Goal: Task Accomplishment & Management: Use online tool/utility

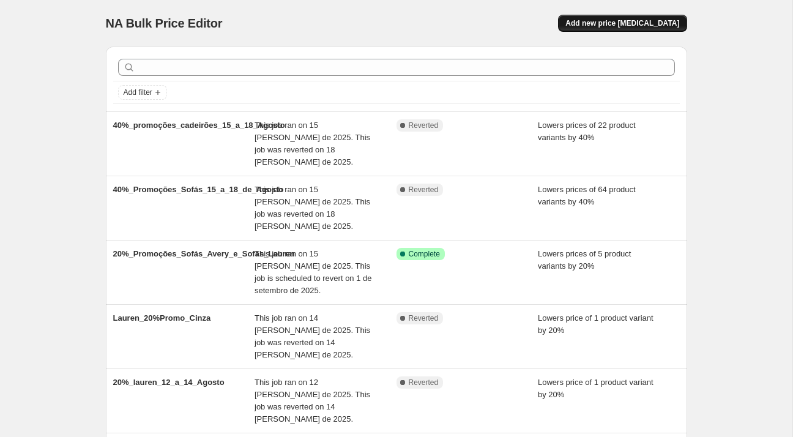
click at [616, 23] on span "Add new price [MEDICAL_DATA]" at bounding box center [622, 23] width 114 height 10
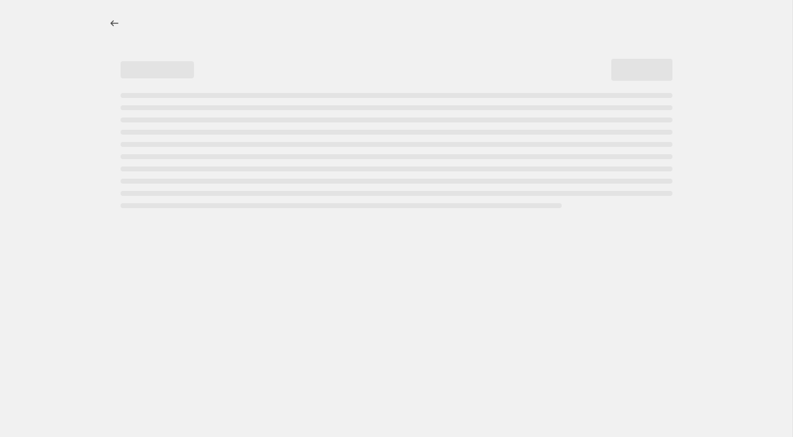
select select "percentage"
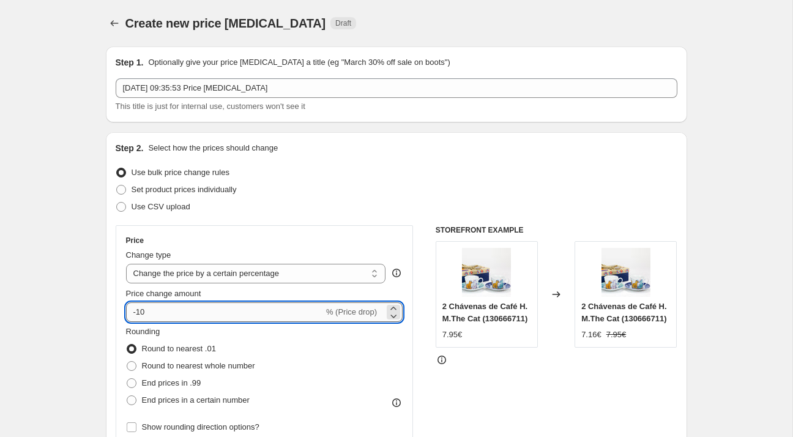
click at [193, 308] on input "-10" at bounding box center [225, 312] width 198 height 20
type input "-1"
type input "-20"
click at [366, 183] on div "Set product prices individually" at bounding box center [396, 189] width 561 height 17
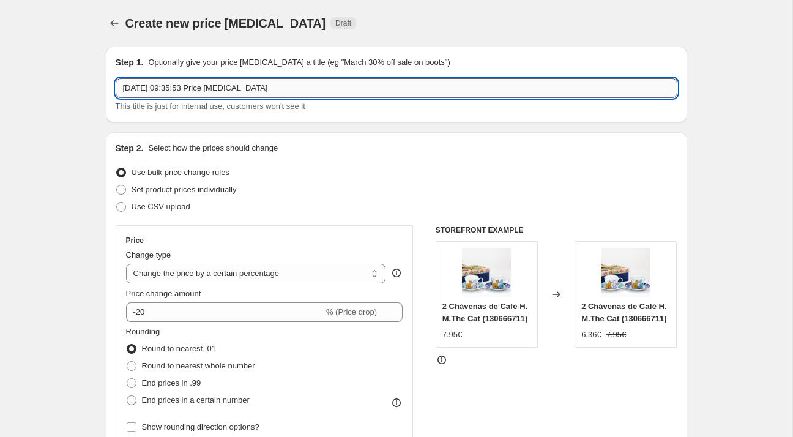
click at [268, 84] on input "[DATE] 09:35:53 Price [MEDICAL_DATA]" at bounding box center [396, 88] width 561 height 20
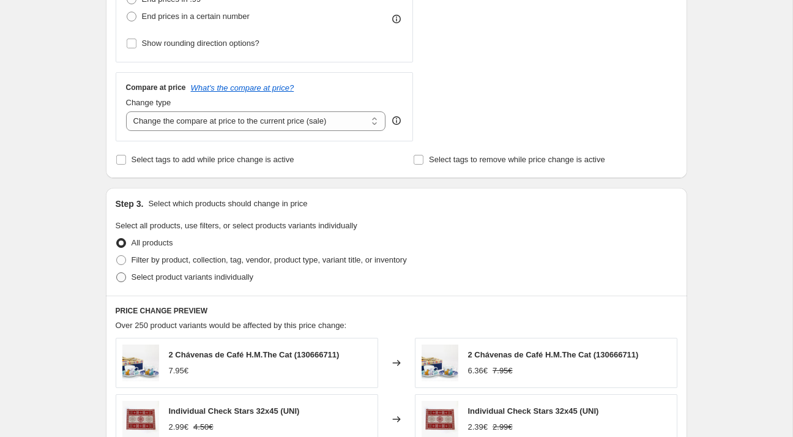
scroll to position [385, 0]
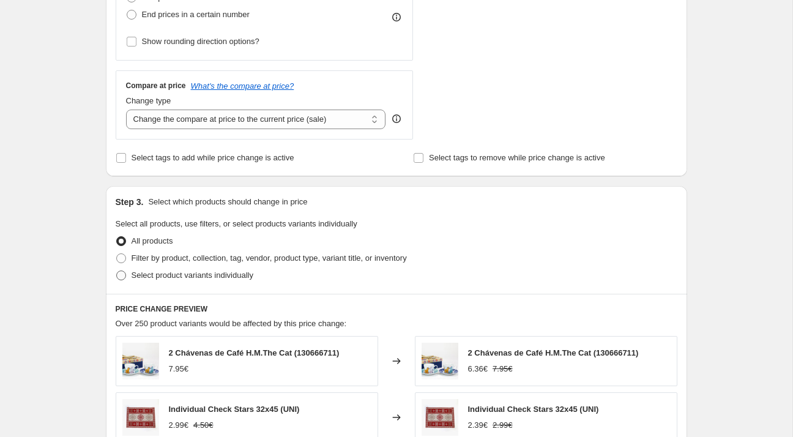
click at [199, 273] on span "Select product variants individually" at bounding box center [192, 274] width 122 height 9
click at [117, 271] on input "Select product variants individually" at bounding box center [116, 270] width 1 height 1
radio input "true"
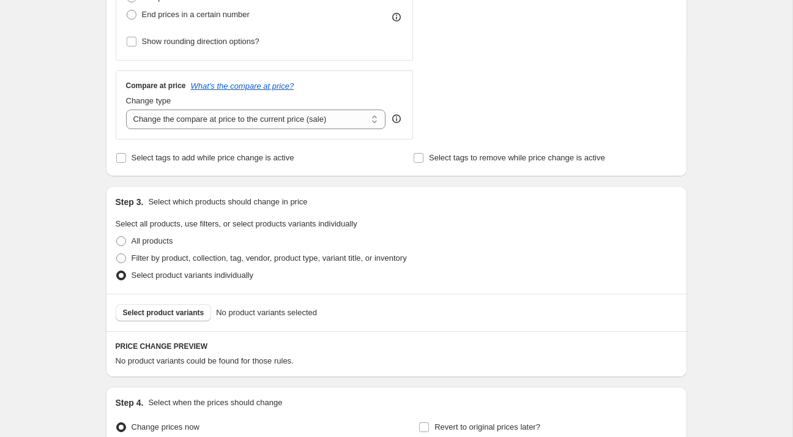
scroll to position [514, 0]
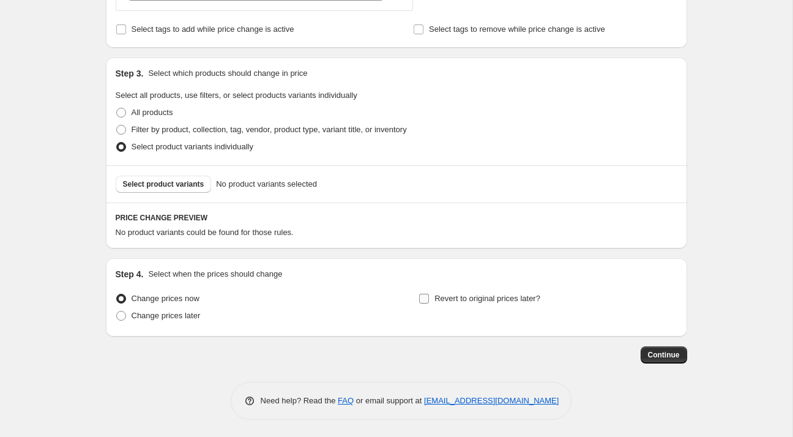
click at [432, 301] on label "Revert to original prices later?" at bounding box center [479, 298] width 122 height 17
click at [429, 301] on input "Revert to original prices later?" at bounding box center [424, 299] width 10 height 10
checkbox input "true"
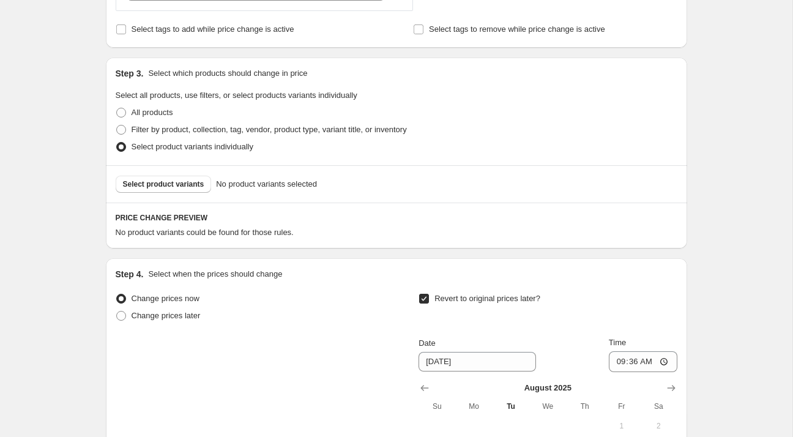
scroll to position [657, 0]
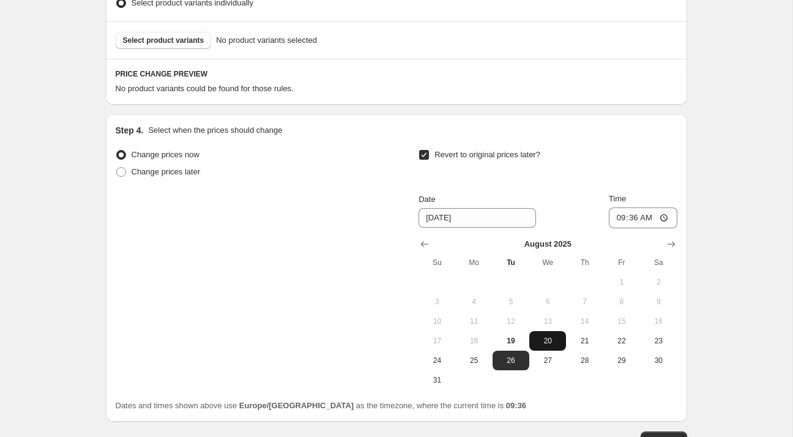
click at [539, 341] on span "20" at bounding box center [547, 341] width 27 height 10
type input "[DATE]"
click at [629, 222] on input "09:36" at bounding box center [642, 217] width 68 height 21
type input "23:59"
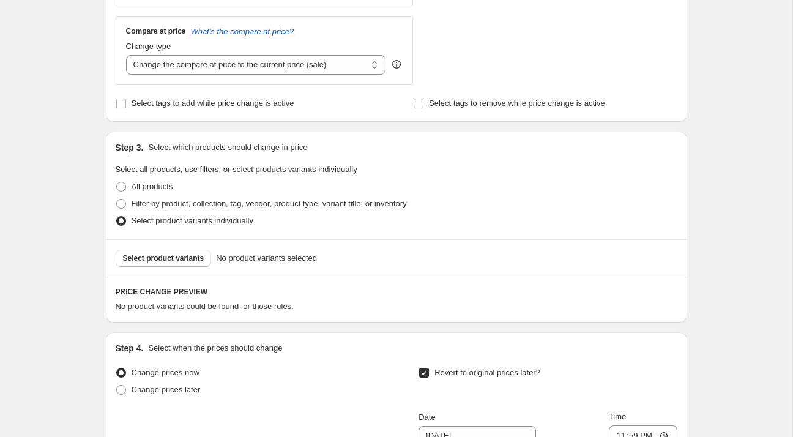
scroll to position [455, 0]
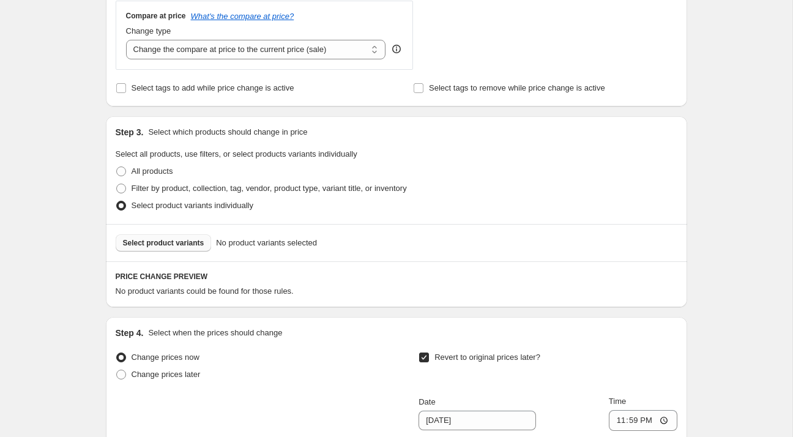
click at [171, 240] on span "Select product variants" at bounding box center [163, 243] width 81 height 10
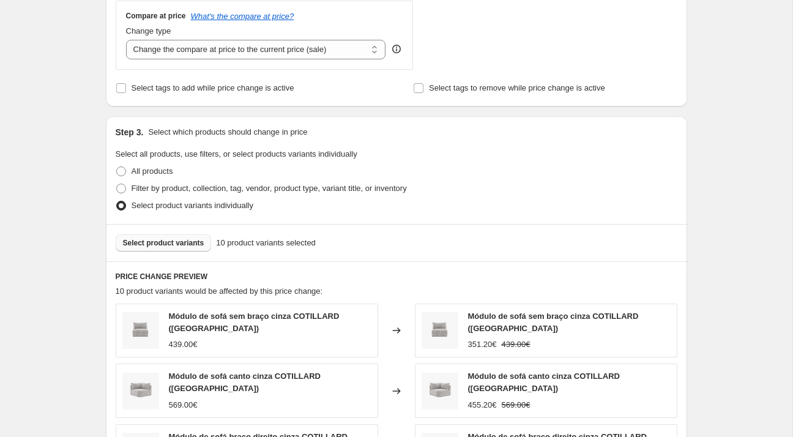
click at [177, 243] on span "Select product variants" at bounding box center [163, 243] width 81 height 10
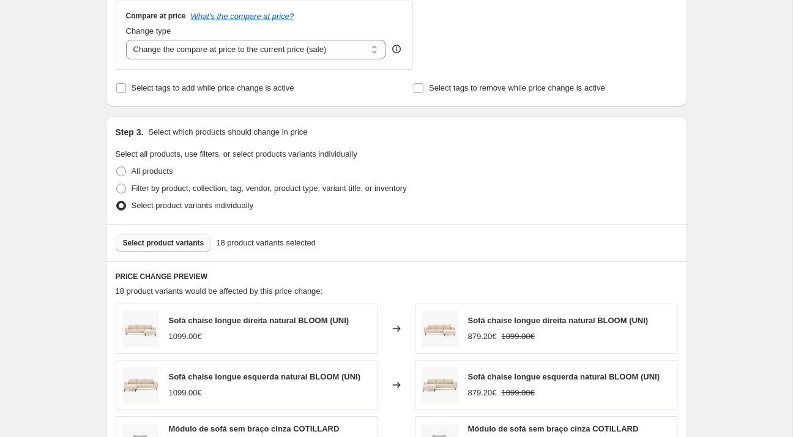
click at [188, 247] on button "Select product variants" at bounding box center [164, 242] width 96 height 17
click at [216, 240] on span "26 product variants selected" at bounding box center [266, 243] width 100 height 12
click at [191, 243] on span "Select product variants" at bounding box center [163, 243] width 81 height 10
click at [175, 238] on span "Select product variants" at bounding box center [163, 243] width 81 height 10
click at [169, 248] on button "Select product variants" at bounding box center [164, 242] width 96 height 17
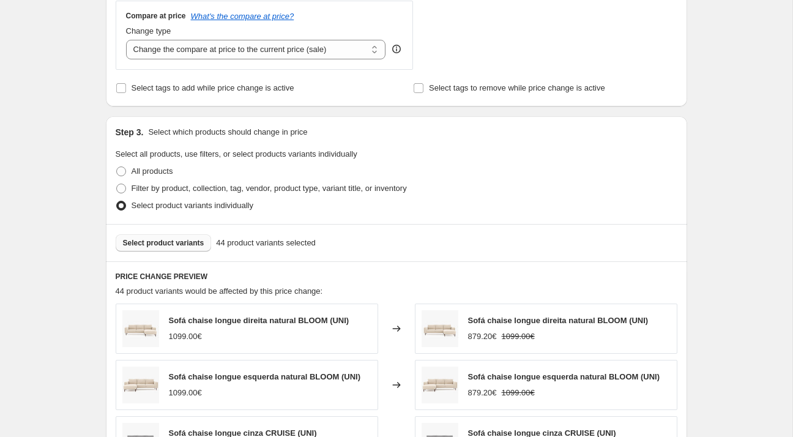
click at [163, 238] on span "Select product variants" at bounding box center [163, 243] width 81 height 10
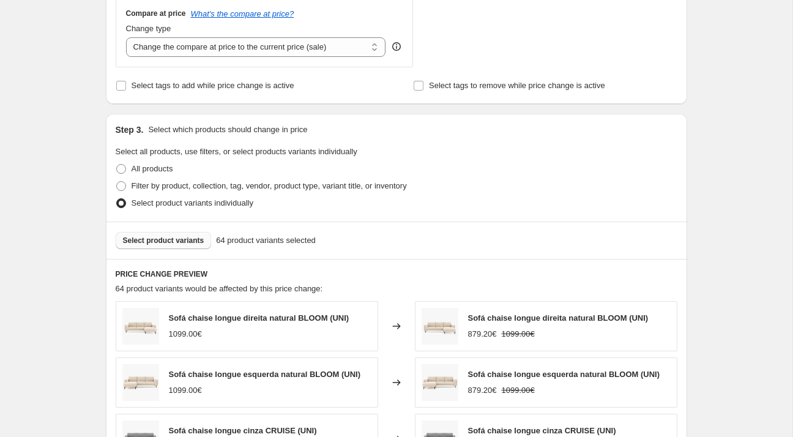
scroll to position [461, 0]
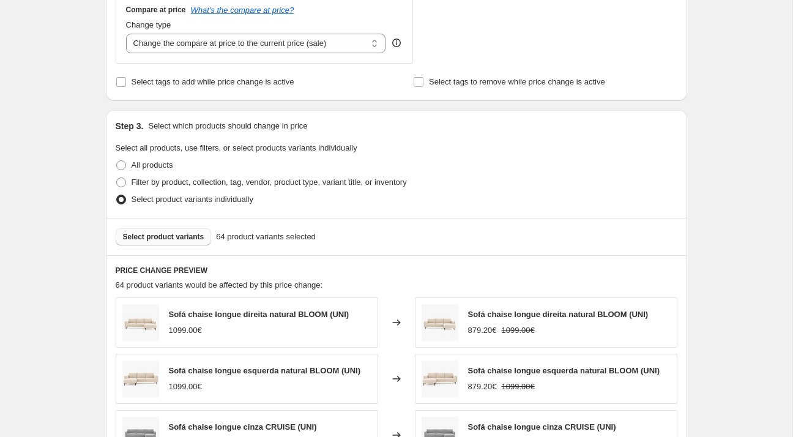
click at [148, 242] on button "Select product variants" at bounding box center [164, 236] width 96 height 17
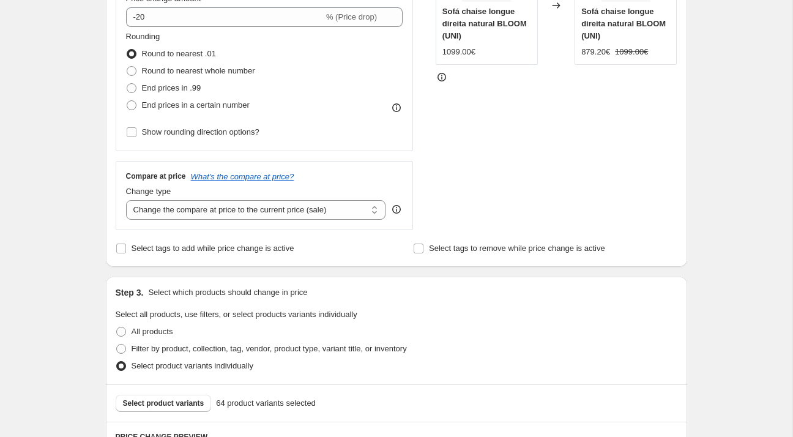
scroll to position [0, 0]
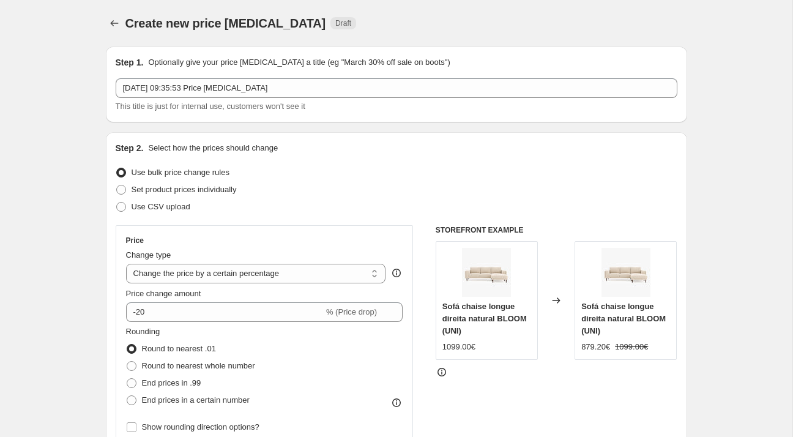
click at [351, 76] on div "Step 1. Optionally give your price [MEDICAL_DATA] a title (eg "March 30% off sa…" at bounding box center [396, 84] width 561 height 56
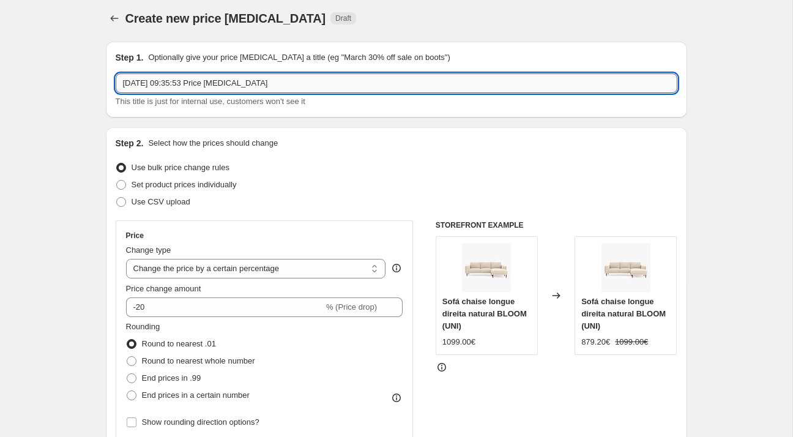
click at [350, 84] on input "[DATE] 09:35:53 Price [MEDICAL_DATA]" at bounding box center [396, 83] width 561 height 20
type input "P"
type input "promocoes_20%_19_a_20_Agosto"
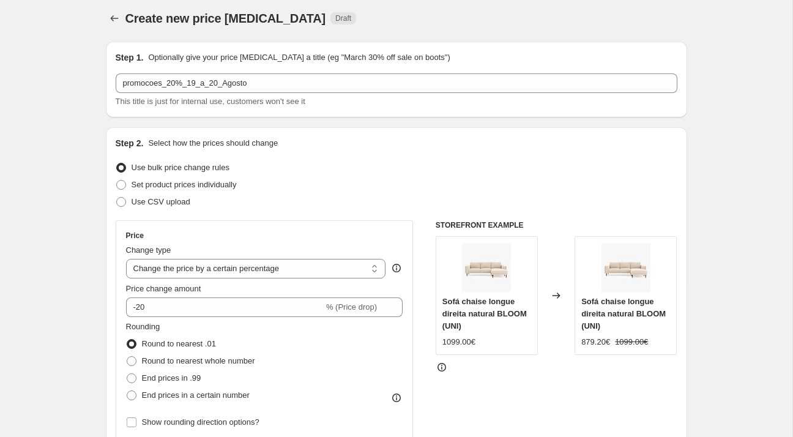
click at [409, 50] on div "Step 1. Optionally give your price [MEDICAL_DATA] a title (eg "March 30% off sa…" at bounding box center [396, 80] width 581 height 76
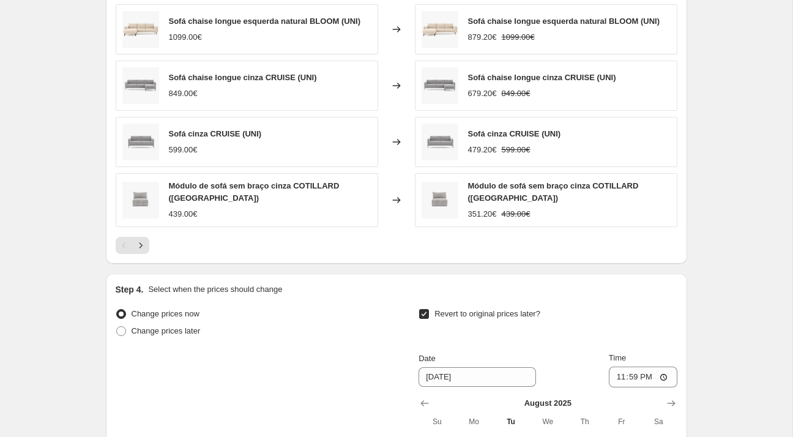
scroll to position [1049, 0]
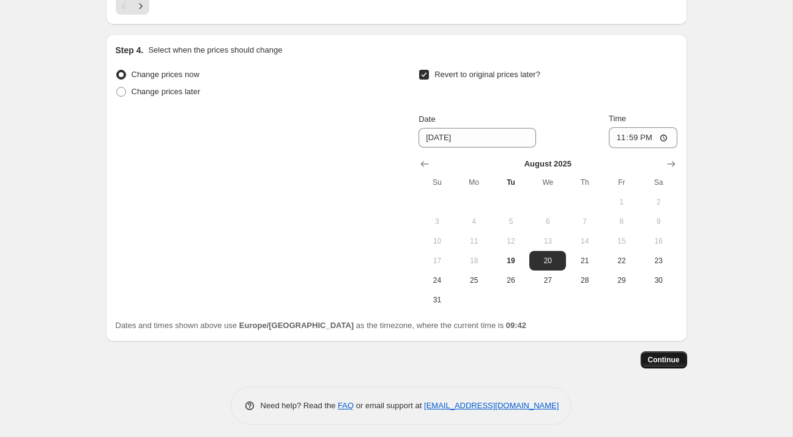
click at [670, 356] on span "Continue" at bounding box center [664, 360] width 32 height 10
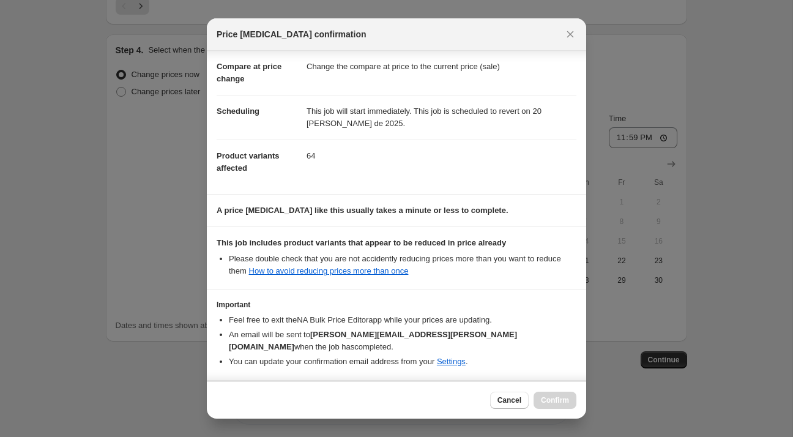
scroll to position [89, 0]
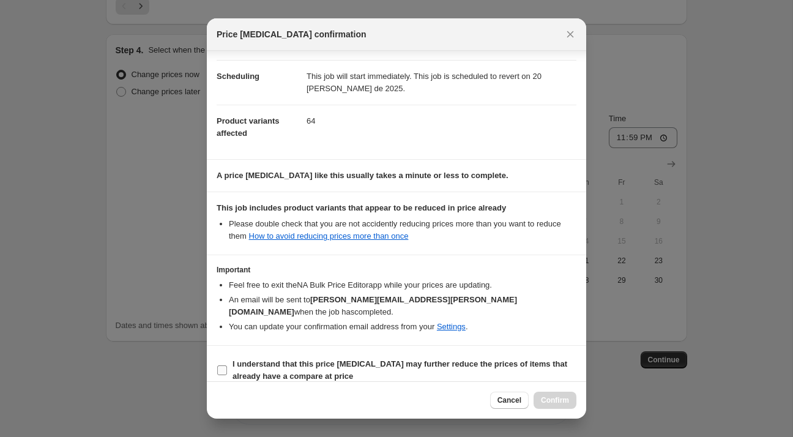
click at [383, 359] on b "I understand that this price [MEDICAL_DATA] may further reduce the prices of it…" at bounding box center [399, 369] width 334 height 21
click at [227, 365] on input "I understand that this price [MEDICAL_DATA] may further reduce the prices of it…" at bounding box center [222, 370] width 10 height 10
checkbox input "true"
click at [544, 399] on span "Confirm" at bounding box center [555, 400] width 28 height 10
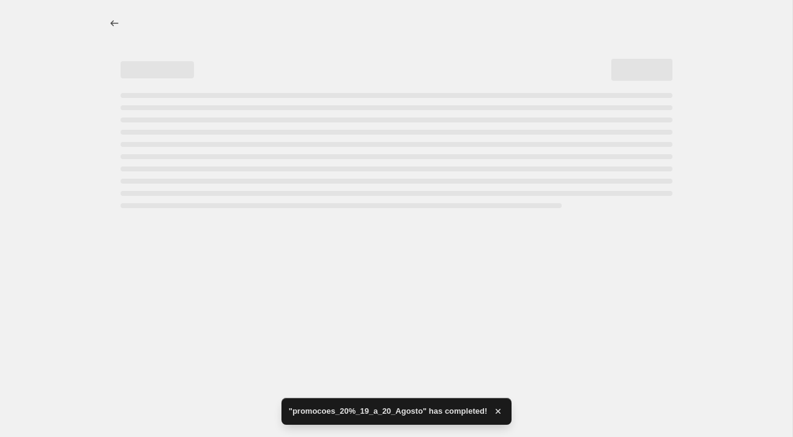
select select "percentage"
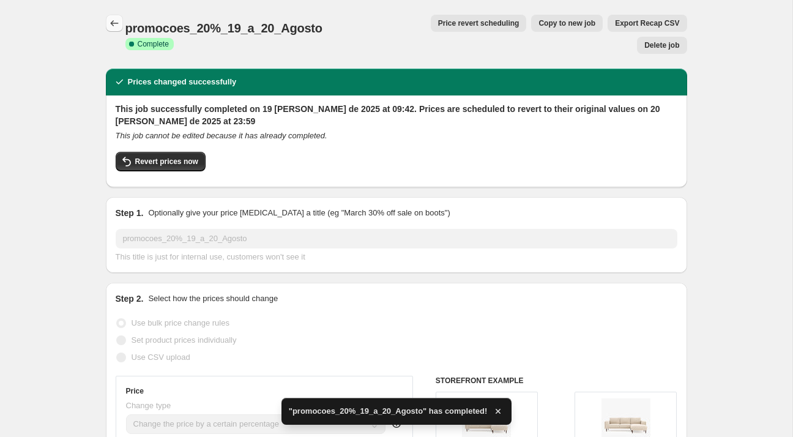
click at [110, 22] on icon "Price change jobs" at bounding box center [114, 23] width 12 height 12
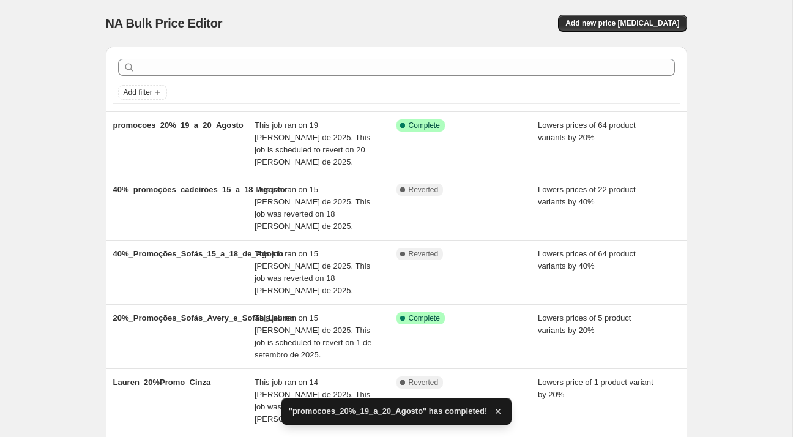
drag, startPoint x: 234, startPoint y: 147, endPoint x: 76, endPoint y: 208, distance: 169.8
click at [76, 208] on div "NA Bulk Price Editor. This page is ready NA Bulk Price Editor Add new price [ME…" at bounding box center [396, 437] width 792 height 874
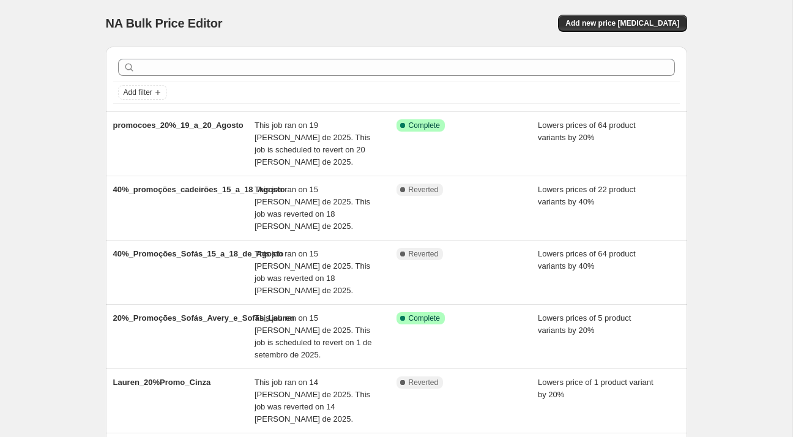
click at [633, 34] on div "NA Bulk Price Editor. This page is ready NA Bulk Price Editor Add new price [ME…" at bounding box center [396, 23] width 581 height 46
click at [634, 31] on button "Add new price [MEDICAL_DATA]" at bounding box center [622, 23] width 128 height 17
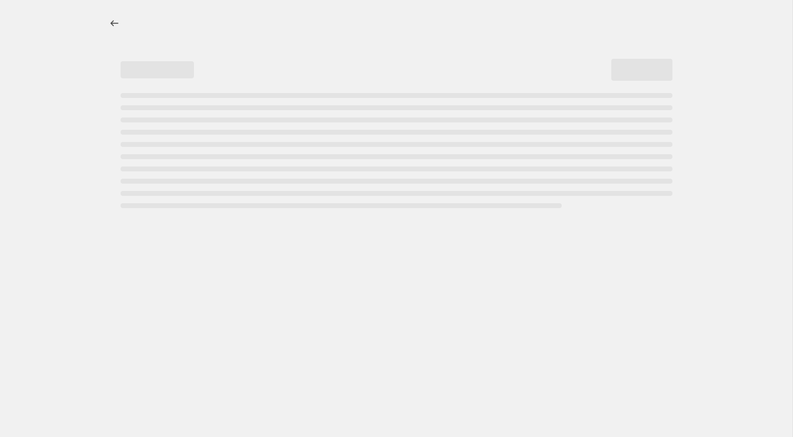
select select "percentage"
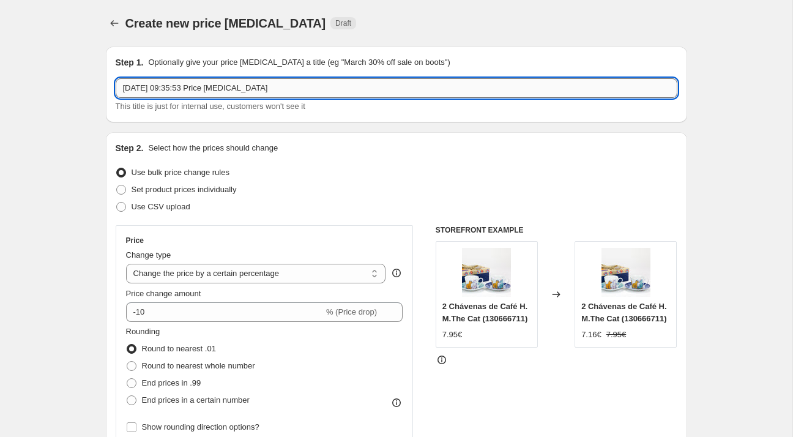
click at [231, 80] on input "[DATE] 09:35:53 Price [MEDICAL_DATA]" at bounding box center [396, 88] width 561 height 20
type input "cadeirao_20%_19_a_20_agosto"
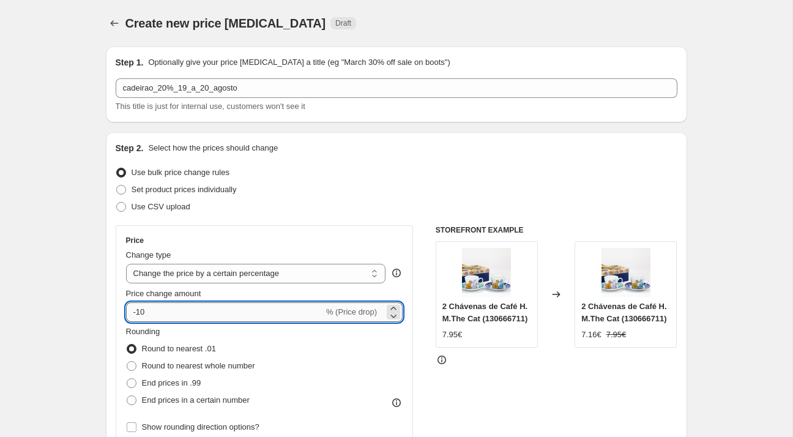
click at [149, 312] on input "-10" at bounding box center [225, 312] width 198 height 20
type input "-1"
type input "-20"
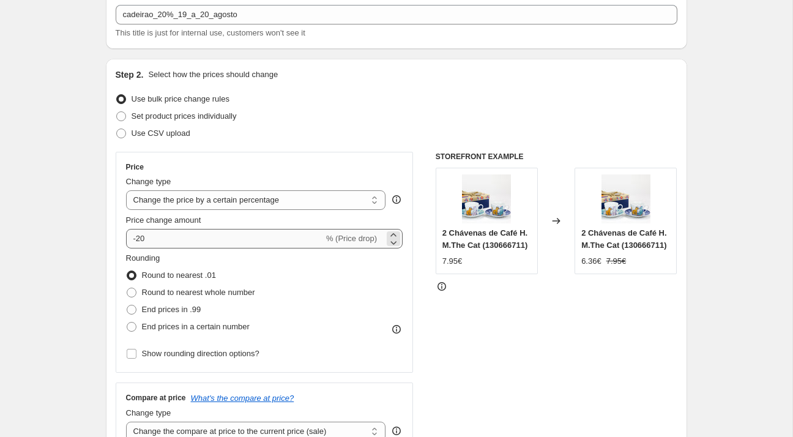
scroll to position [174, 0]
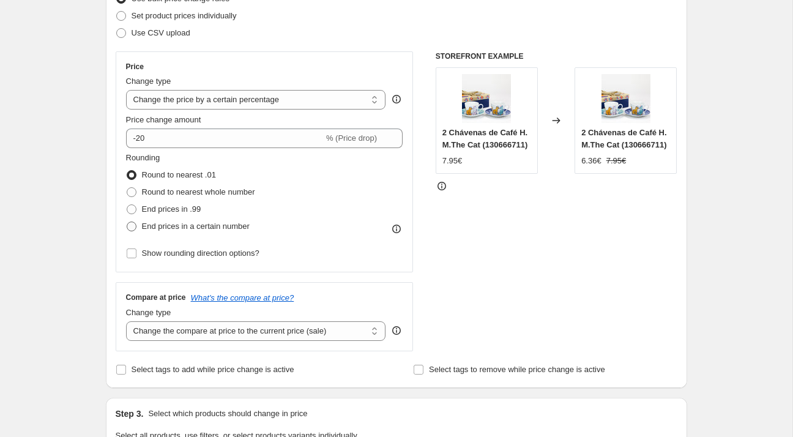
click at [164, 229] on span "End prices in a certain number" at bounding box center [196, 225] width 108 height 9
click at [127, 222] on input "End prices in a certain number" at bounding box center [127, 221] width 1 height 1
radio input "true"
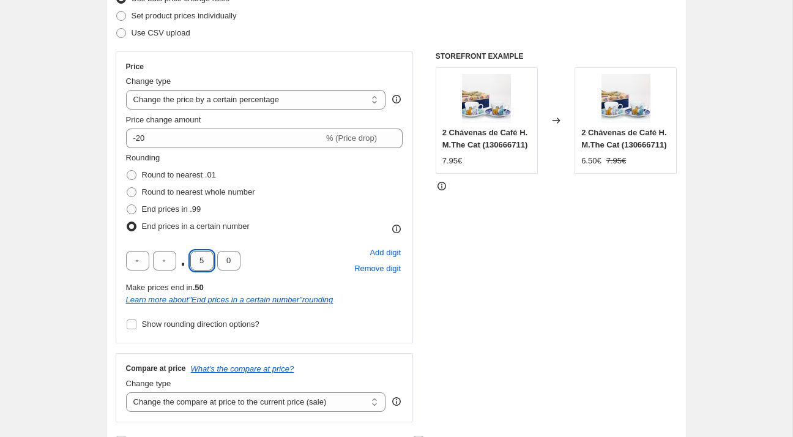
click at [198, 260] on input "5" at bounding box center [201, 261] width 23 height 20
type input "2"
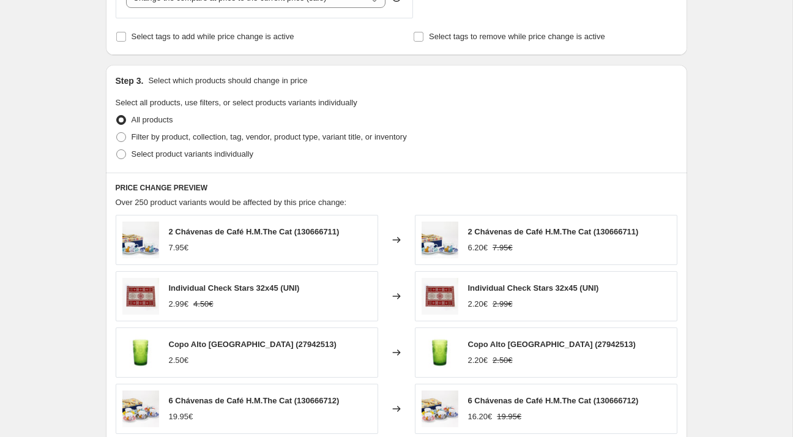
scroll to position [640, 0]
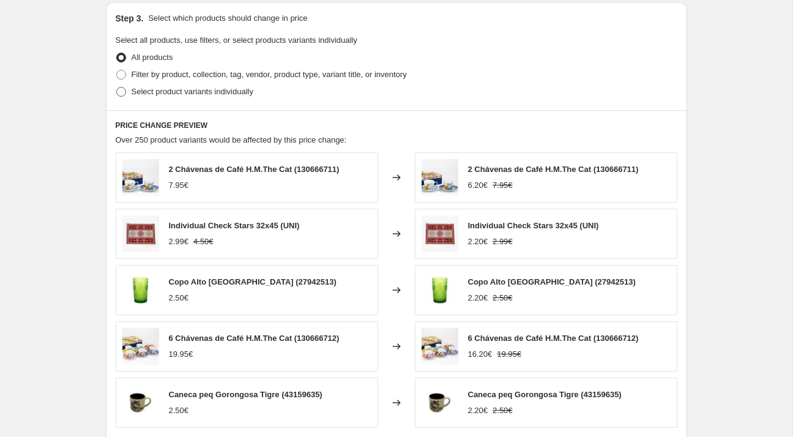
click at [202, 95] on span "Select product variants individually" at bounding box center [192, 92] width 122 height 12
click at [117, 87] on input "Select product variants individually" at bounding box center [116, 87] width 1 height 1
radio input "true"
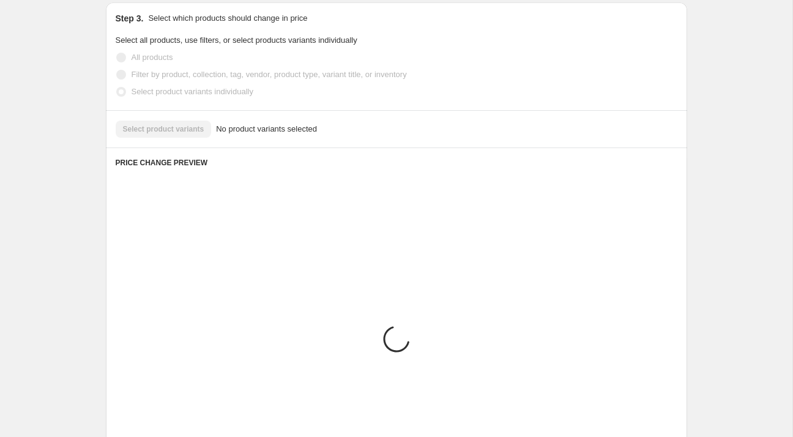
scroll to position [585, 0]
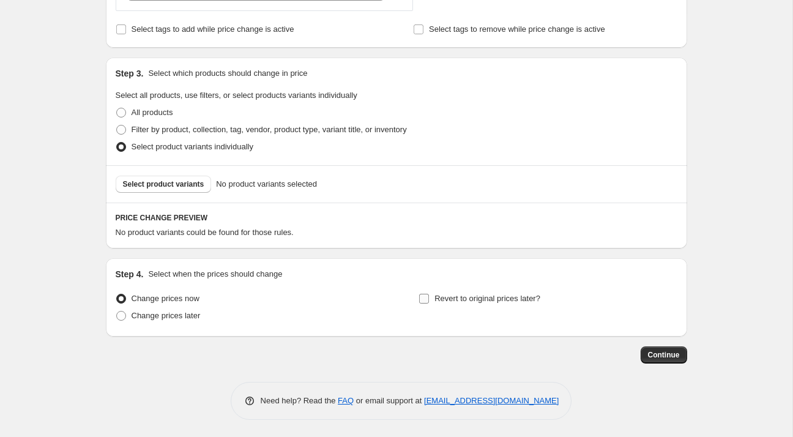
click at [425, 297] on input "Revert to original prices later?" at bounding box center [424, 299] width 10 height 10
checkbox input "true"
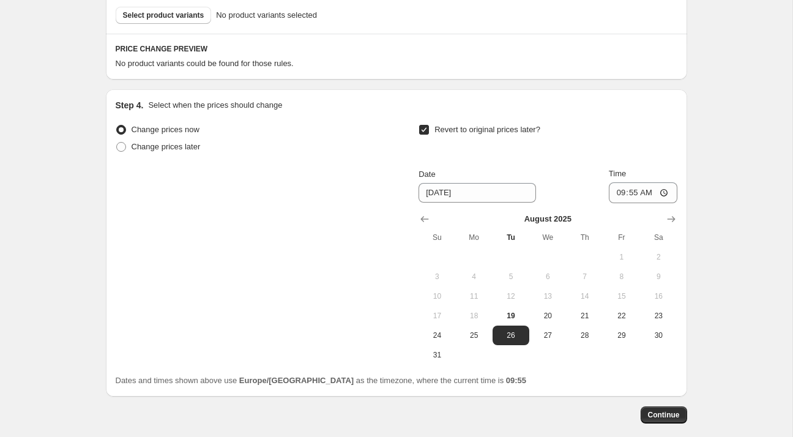
scroll to position [763, 0]
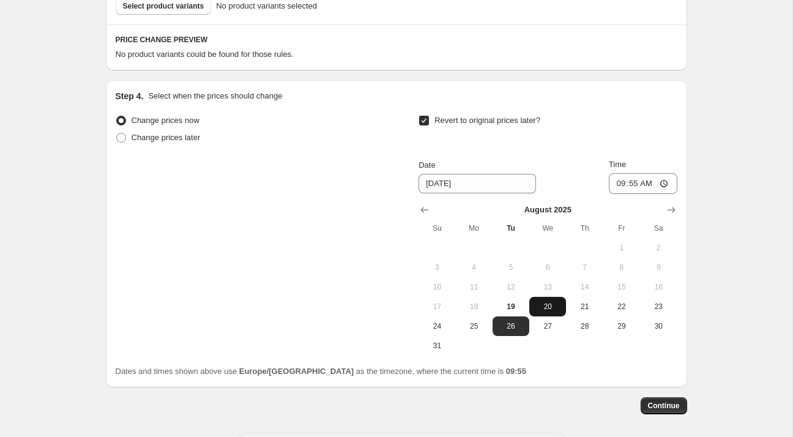
click at [559, 306] on span "20" at bounding box center [547, 306] width 27 height 10
type input "[DATE]"
click at [641, 187] on input "09:55" at bounding box center [642, 183] width 68 height 21
type input "23:59"
click at [136, 229] on div "Change prices now Change prices later Revert to original prices later? Date [DA…" at bounding box center [396, 233] width 561 height 243
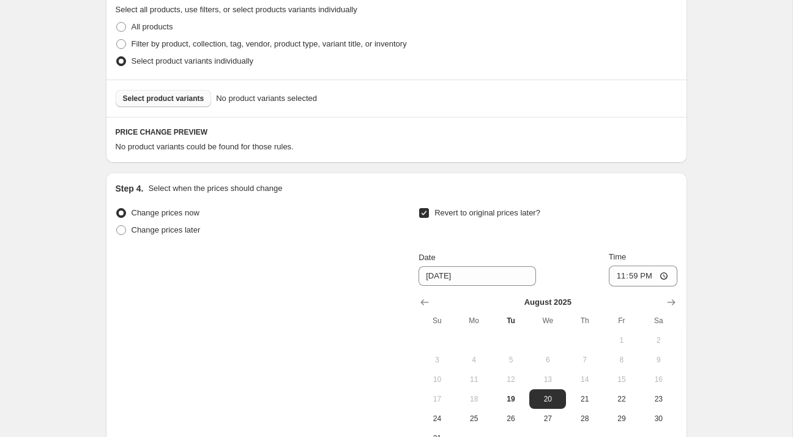
scroll to position [665, 0]
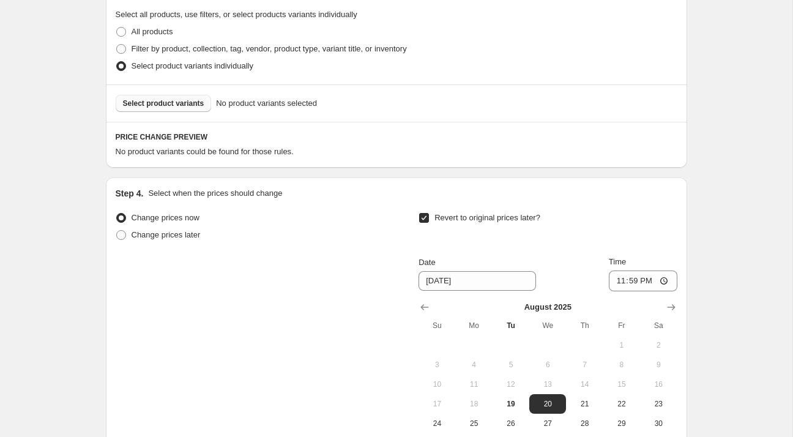
click at [171, 98] on span "Select product variants" at bounding box center [163, 103] width 81 height 10
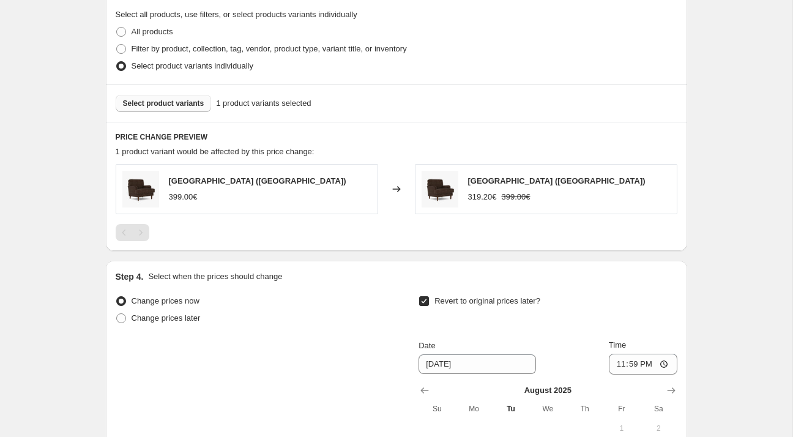
click at [169, 119] on div "Select product variants 1 product variants selected" at bounding box center [396, 102] width 581 height 37
click at [174, 107] on button "Select product variants" at bounding box center [164, 103] width 96 height 17
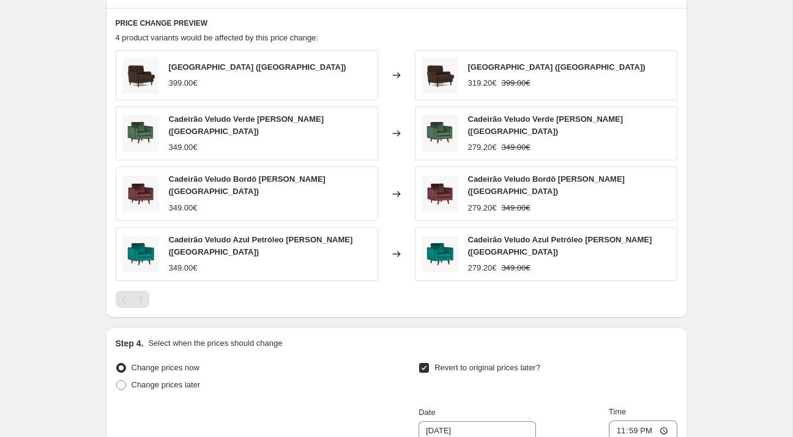
scroll to position [698, 0]
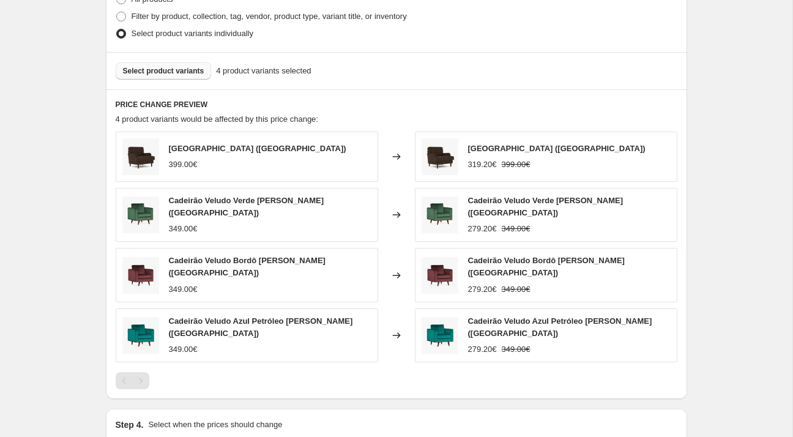
click at [163, 77] on button "Select product variants" at bounding box center [164, 70] width 96 height 17
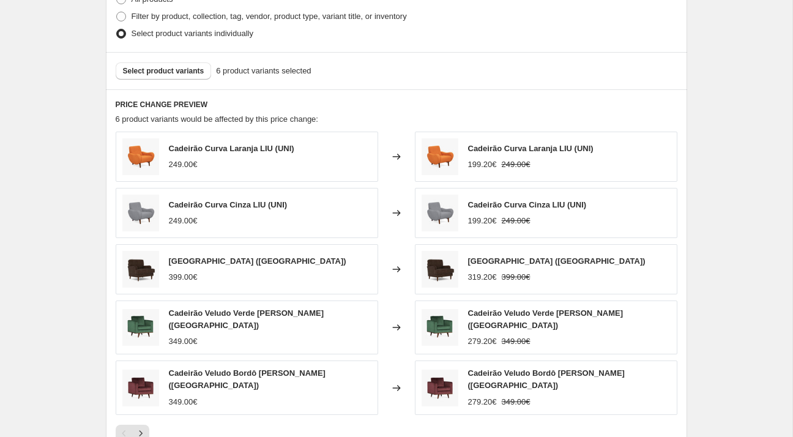
click at [175, 59] on div "Select product variants 6 product variants selected" at bounding box center [396, 70] width 581 height 37
click at [185, 79] on div "Select product variants 6 product variants selected" at bounding box center [396, 70] width 581 height 37
click at [187, 70] on span "Select product variants" at bounding box center [163, 71] width 81 height 10
click at [190, 69] on span "Select product variants" at bounding box center [163, 71] width 81 height 10
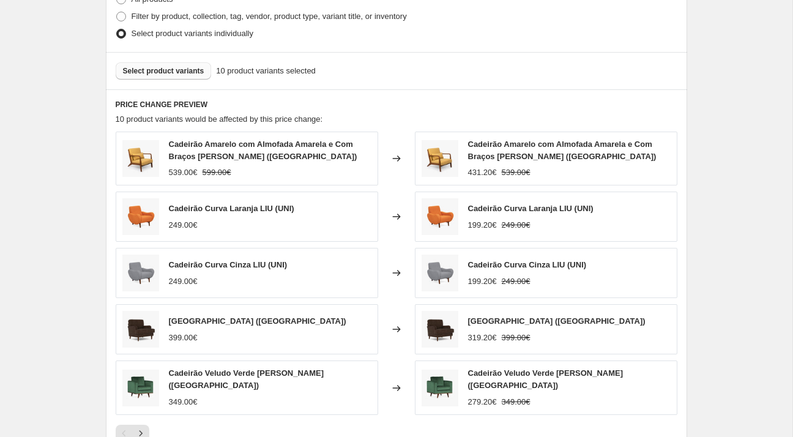
click at [188, 73] on span "Select product variants" at bounding box center [163, 71] width 81 height 10
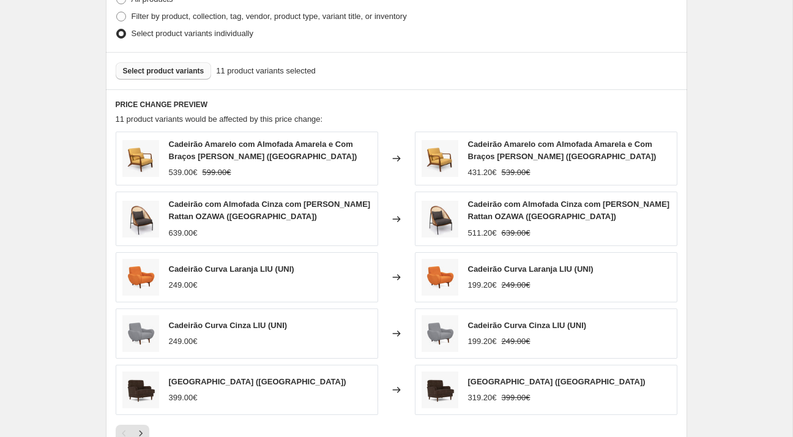
click at [186, 72] on span "Select product variants" at bounding box center [163, 71] width 81 height 10
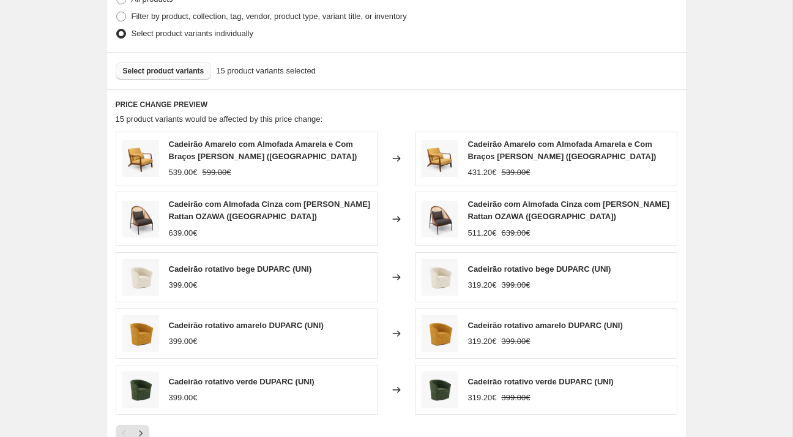
click at [184, 70] on span "Select product variants" at bounding box center [163, 71] width 81 height 10
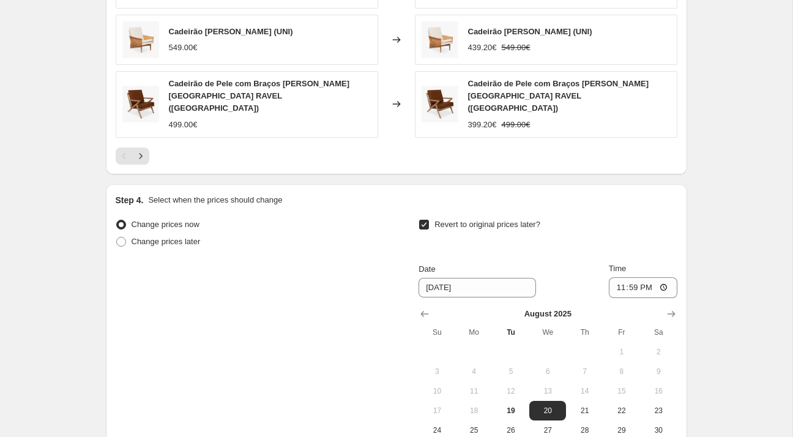
scroll to position [1133, 0]
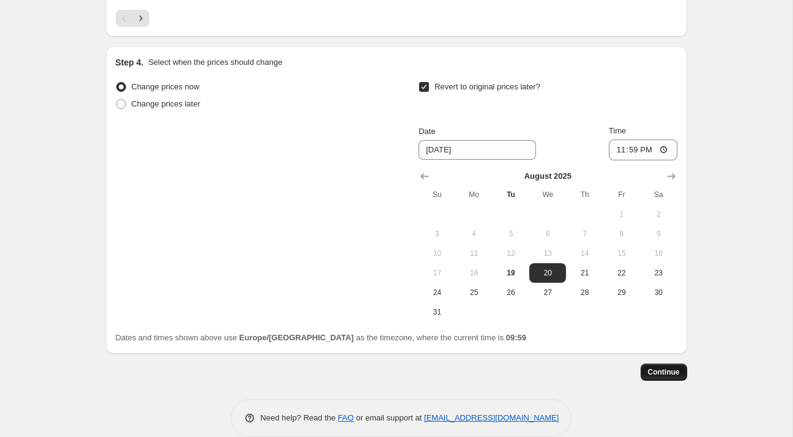
click at [653, 363] on button "Continue" at bounding box center [663, 371] width 46 height 17
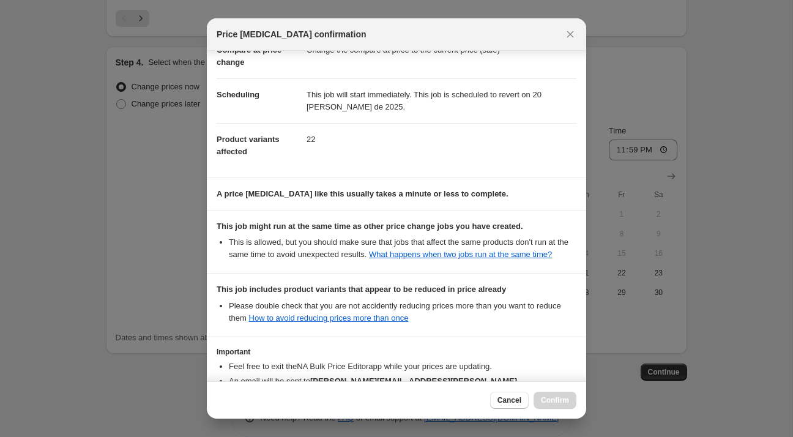
click at [322, 360] on li "Feel free to exit the NA Bulk Price Editor app while your prices are updating." at bounding box center [402, 366] width 347 height 12
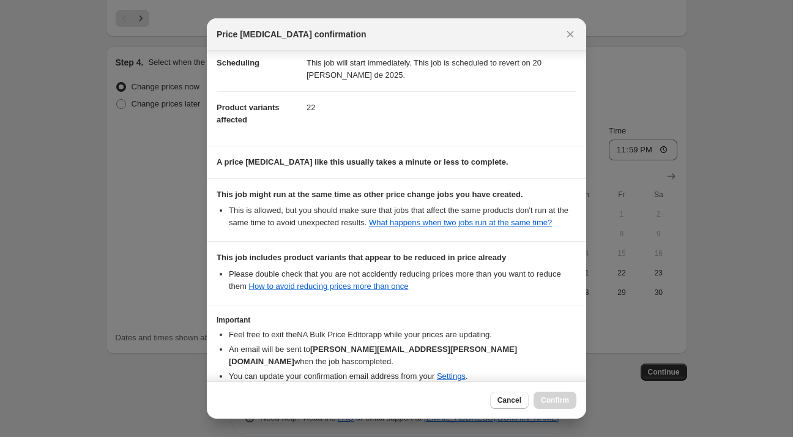
scroll to position [152, 0]
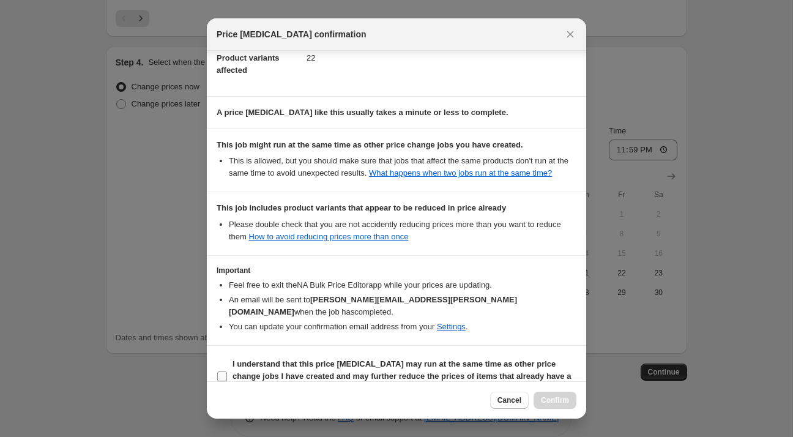
click at [323, 360] on b "I understand that this price [MEDICAL_DATA] may run at the same time as other p…" at bounding box center [401, 376] width 338 height 34
click at [227, 371] on input "I understand that this price [MEDICAL_DATA] may run at the same time as other p…" at bounding box center [222, 376] width 10 height 10
checkbox input "true"
click at [542, 405] on button "Confirm" at bounding box center [554, 399] width 43 height 17
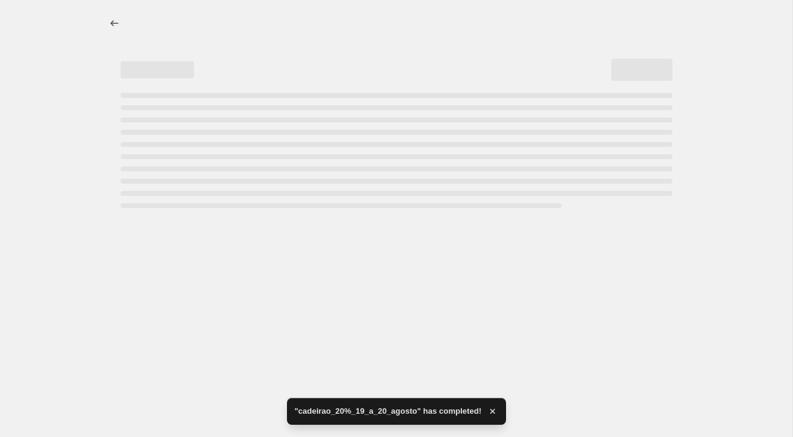
select select "percentage"
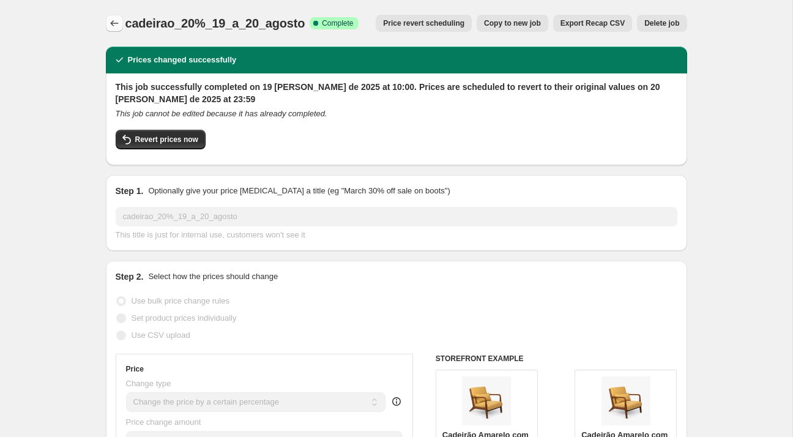
click at [111, 30] on button "Price change jobs" at bounding box center [114, 23] width 17 height 17
